Goal: Contribute content: Contribute content

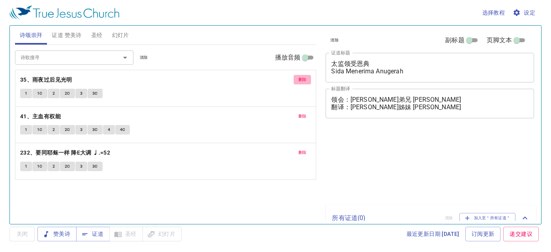
click at [302, 80] on span "删除" at bounding box center [302, 79] width 8 height 7
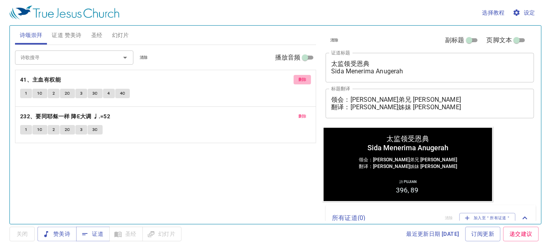
click at [302, 80] on span "删除" at bounding box center [302, 79] width 8 height 7
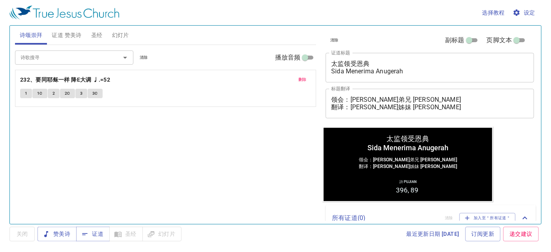
click at [302, 80] on span "删除" at bounding box center [302, 79] width 8 height 7
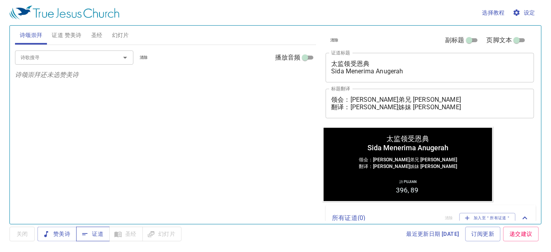
click at [79, 230] on button "证道" at bounding box center [93, 234] width 34 height 15
click at [63, 234] on span "赞美诗" at bounding box center [57, 234] width 26 height 10
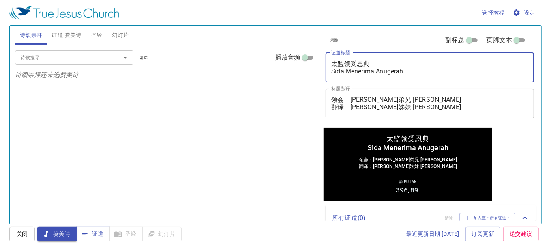
drag, startPoint x: 409, startPoint y: 70, endPoint x: 325, endPoint y: 82, distance: 85.2
drag, startPoint x: 325, startPoint y: 82, endPoint x: 292, endPoint y: 90, distance: 33.7
click at [292, 90] on div "诗歌搜寻 诗歌搜寻 清除 播放音频 诗颂崇拜还未选赞美诗" at bounding box center [165, 131] width 301 height 172
drag, startPoint x: 405, startPoint y: 73, endPoint x: 312, endPoint y: 61, distance: 94.6
click at [312, 61] on div "诗颂崇拜 证道 赞美诗 圣经 幻灯片 诗歌搜寻 诗歌搜寻 清除 播放音频 诗颂崇拜还未选赞美诗 诗歌搜寻 诗歌搜寻 清除 播放音频 删除 396、我要真诚 F…" at bounding box center [275, 121] width 527 height 198
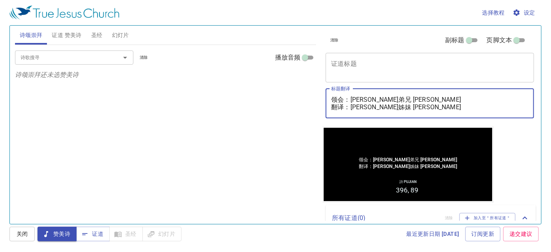
drag, startPoint x: 440, startPoint y: 98, endPoint x: 348, endPoint y: 93, distance: 92.4
click at [348, 93] on div "领会：麦殷敬弟兄 Saudara Alvis Mak 翻译：李晶莹姊妹 Saudari Lee Jing Ying x 标题翻译" at bounding box center [429, 104] width 208 height 30
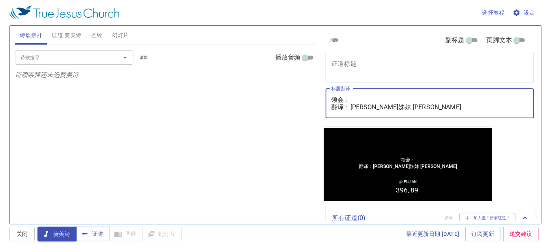
drag, startPoint x: 447, startPoint y: 106, endPoint x: 351, endPoint y: 108, distance: 95.5
click at [351, 108] on textarea "领会： 翻译：李晶莹姊妹 Saudari Lee Jing Ying" at bounding box center [429, 103] width 197 height 15
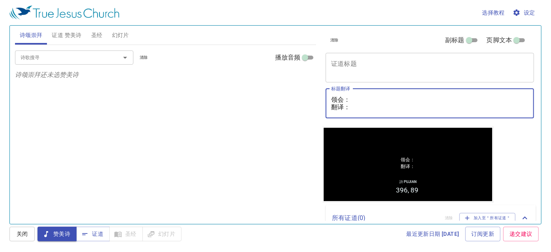
type textarea "领会： 翻译："
click at [56, 35] on span "证道 赞美诗" at bounding box center [67, 35] width 30 height 10
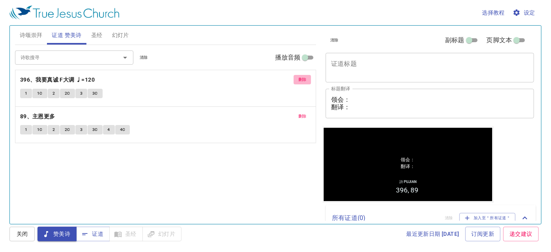
click at [304, 78] on span "删除" at bounding box center [302, 79] width 8 height 7
click at [304, 113] on span "删除" at bounding box center [302, 116] width 8 height 7
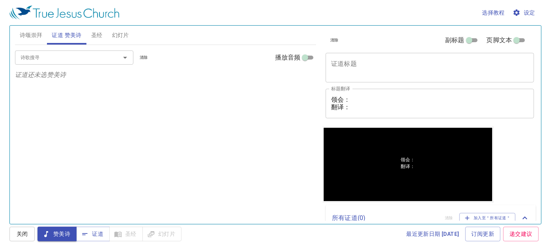
click at [355, 70] on textarea "证道标题" at bounding box center [429, 67] width 197 height 15
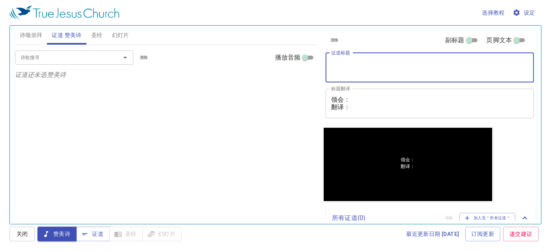
click at [32, 41] on button "诗颂崇拜" at bounding box center [31, 35] width 32 height 19
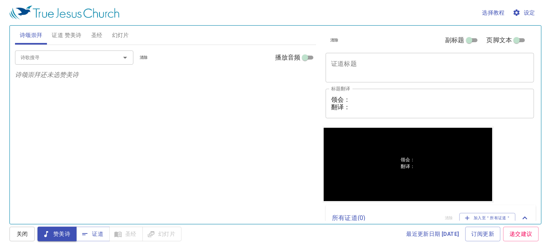
click at [45, 58] on input "诗歌搜寻" at bounding box center [62, 57] width 90 height 9
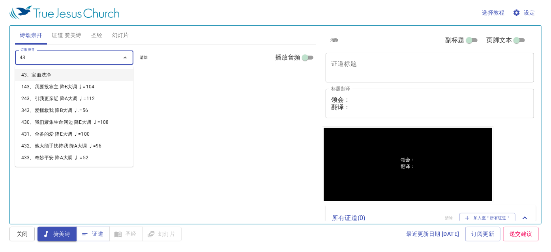
type input "431"
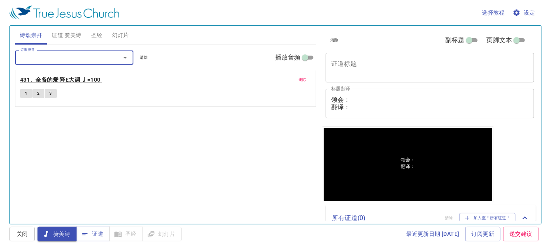
click at [63, 77] on b "431、全备的爱 降E大调 ♩=100" at bounding box center [60, 80] width 80 height 10
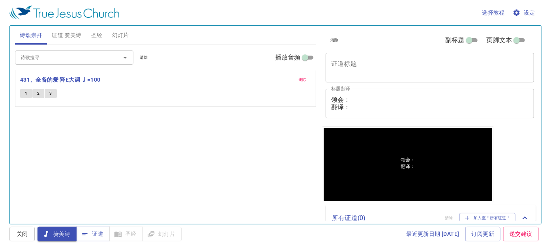
click at [384, 72] on textarea "证道标题" at bounding box center [429, 67] width 197 height 15
click at [352, 98] on textarea "领会： 翻译：" at bounding box center [429, 103] width 197 height 15
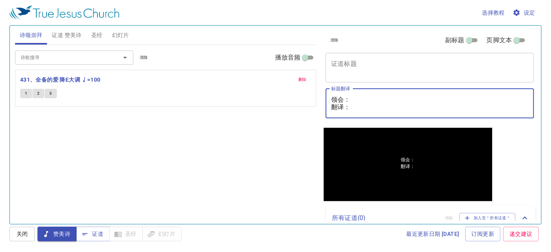
paste textarea "卢伯利恒执事 Diaken Bethlehem Loo"
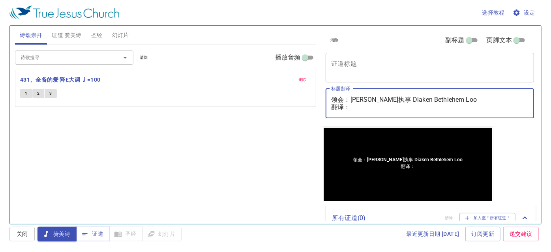
type textarea "领会：卢伯利恒执事 Diaken Bethlehem Loo 翻译："
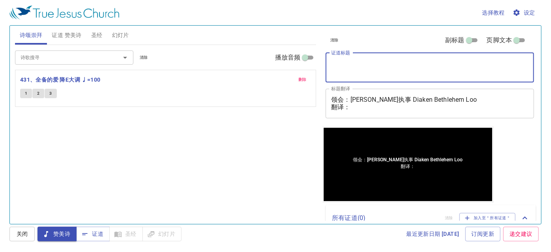
click at [349, 64] on textarea "证道标题" at bounding box center [429, 67] width 197 height 15
click at [362, 106] on textarea "领会：卢伯利恒执事 Diaken Bethlehem Loo 翻译：" at bounding box center [429, 103] width 197 height 15
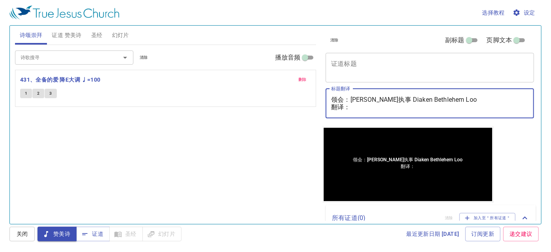
click at [364, 58] on div "x 证道标题" at bounding box center [429, 68] width 208 height 30
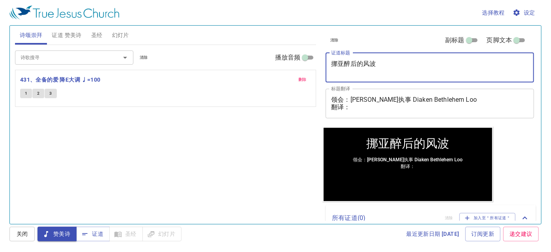
type textarea "挪亚醉后的风波"
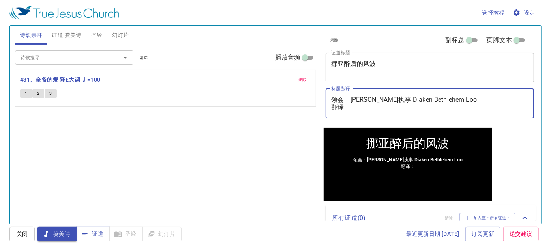
click at [362, 110] on textarea "领会：卢伯利恒执事 Diaken Bethlehem Loo 翻译：" at bounding box center [429, 103] width 197 height 15
paste textarea "李玉凤姊妹 Saudari Lee Nyuk Fung"
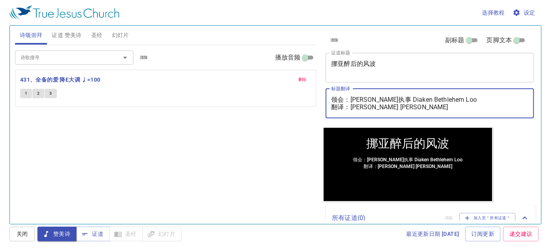
type textarea "领会：卢伯利恒执事 Diaken Bethlehem Loo 翻译：李玉凤姊妹 Saudari Lee Nyuk Fung"
click at [274, 141] on div "诗歌搜寻 诗歌搜寻 清除 播放音频 删除 431、全备的爱 降E大调 ♩=100 1 2 3" at bounding box center [165, 131] width 301 height 172
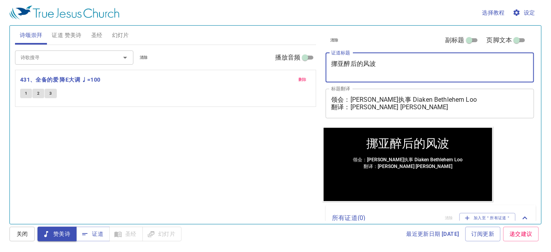
click at [394, 64] on textarea "挪亚醉后的风波" at bounding box center [429, 67] width 197 height 15
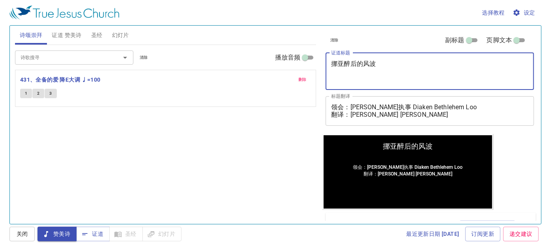
type textarea "挪亚醉后的风波"
click at [69, 60] on input "诗歌搜寻" at bounding box center [62, 57] width 90 height 9
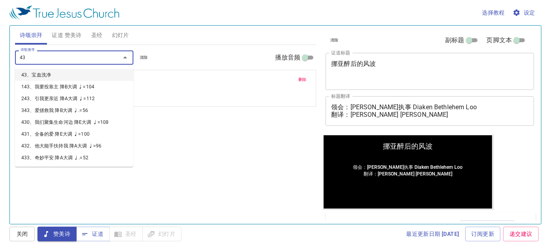
type input "437"
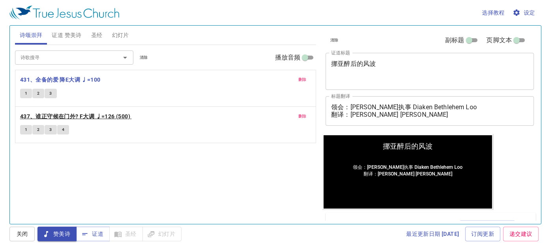
click at [99, 117] on b "437、谁正守候在门外? F大调 ♩=126 (500)" at bounding box center [75, 117] width 110 height 10
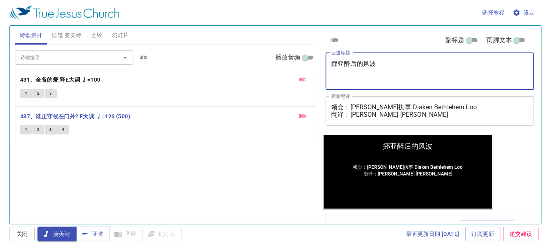
click at [344, 75] on textarea "挪亚醉后的风波" at bounding box center [429, 71] width 197 height 22
type textarea "挪亚醉后的风波 peristiw"
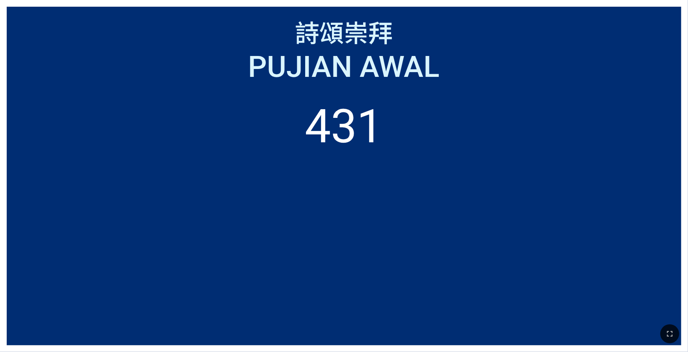
click at [52, 59] on div "Pujian Awal" at bounding box center [344, 67] width 661 height 36
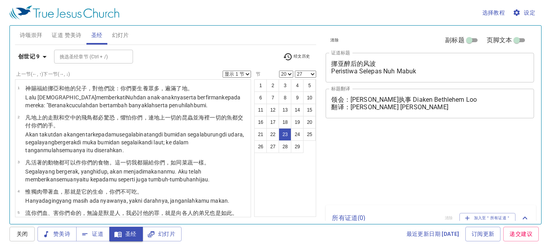
select select "20"
select select "27"
select select "20"
select select "27"
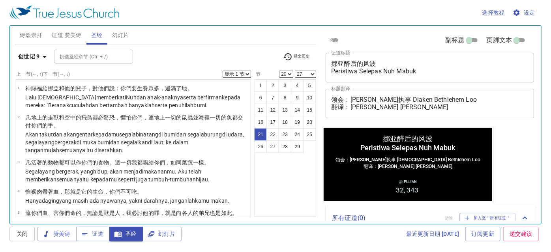
scroll to position [544, 0]
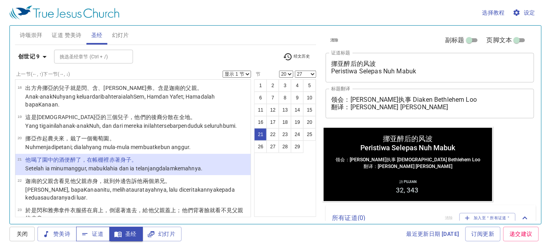
click at [93, 239] on span "证道" at bounding box center [92, 234] width 21 height 10
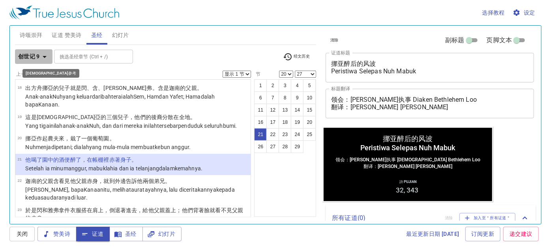
click at [40, 52] on span "创世记 9" at bounding box center [33, 57] width 31 height 10
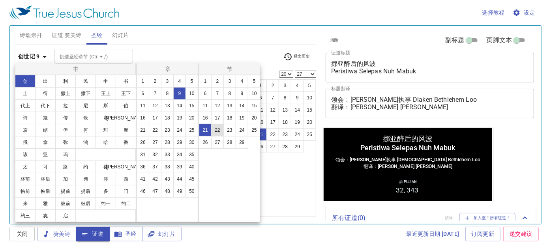
click at [219, 129] on button "22" at bounding box center [217, 130] width 13 height 13
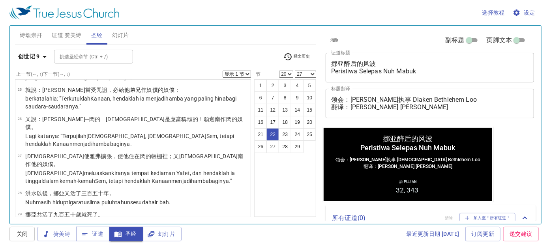
scroll to position [738, 0]
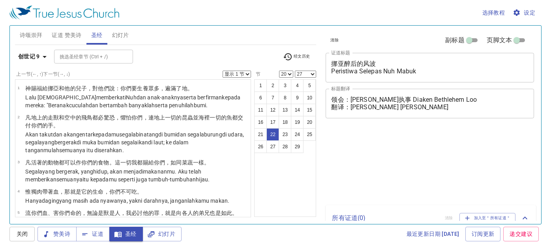
select select "20"
select select "27"
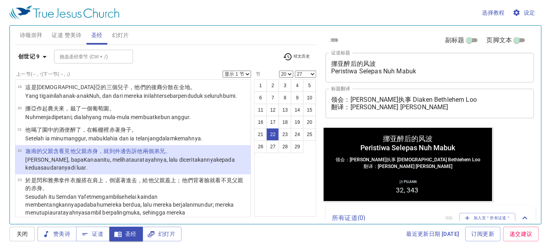
scroll to position [574, 0]
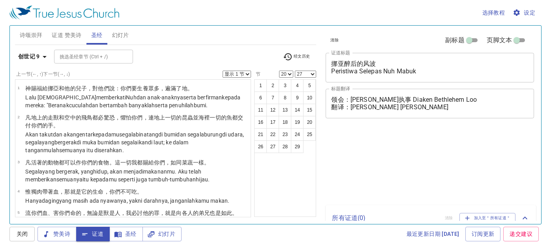
select select "20"
select select "27"
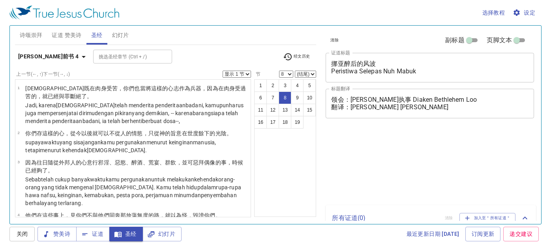
select select "8"
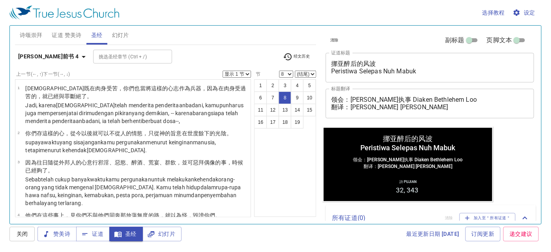
scroll to position [216, 0]
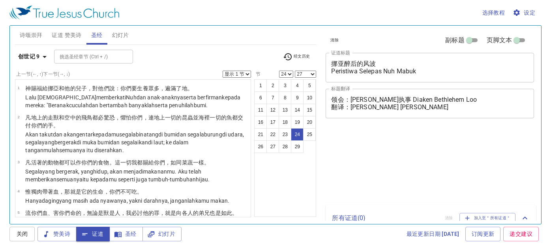
select select "24"
select select "27"
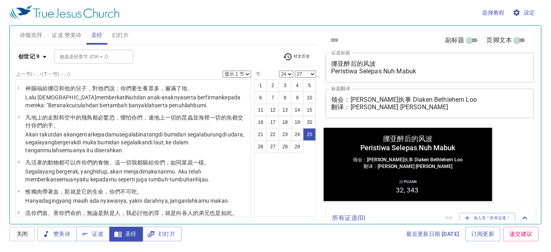
scroll to position [711, 0]
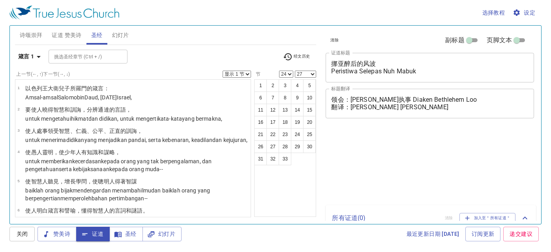
select select "24"
select select "27"
